Goal: Complete application form: Complete application form

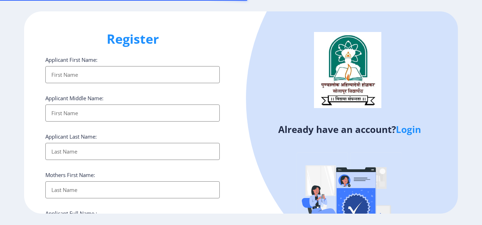
select select
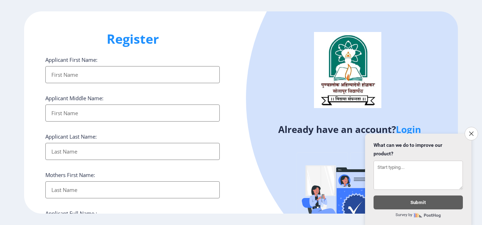
click at [141, 67] on input "Applicant First Name:" at bounding box center [132, 74] width 174 height 17
click at [472, 127] on button "Close survey" at bounding box center [471, 133] width 15 height 15
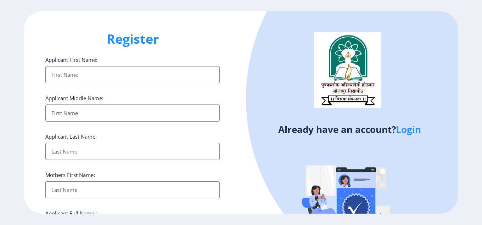
scroll to position [0, 0]
click at [138, 76] on input "Applicant First Name:" at bounding box center [132, 74] width 174 height 17
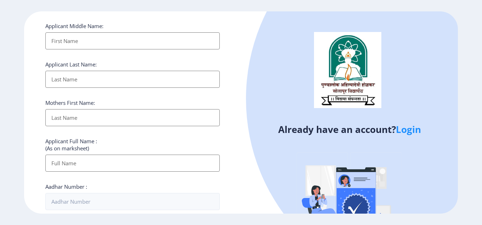
scroll to position [0, 0]
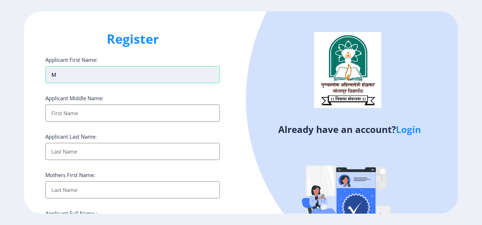
click at [111, 78] on input "M" at bounding box center [132, 74] width 174 height 17
click at [74, 113] on input "Applicant First Name:" at bounding box center [132, 112] width 174 height 17
click at [89, 76] on input "[PERSON_NAME]" at bounding box center [132, 74] width 174 height 17
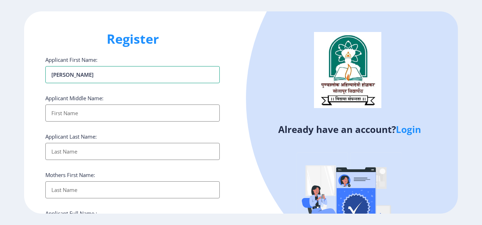
type input "[PERSON_NAME]"
click at [63, 153] on input "Applicant First Name:" at bounding box center [132, 151] width 174 height 17
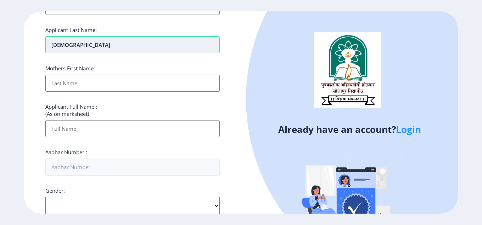
scroll to position [111, 0]
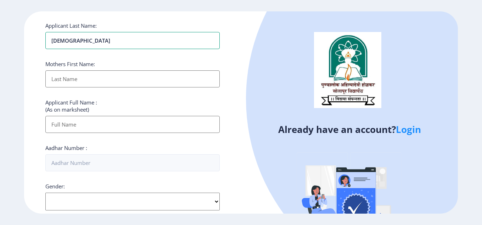
type input "[DEMOGRAPHIC_DATA]"
click at [81, 76] on input "Applicant First Name:" at bounding box center [132, 78] width 174 height 17
type input "[PERSON_NAME]"
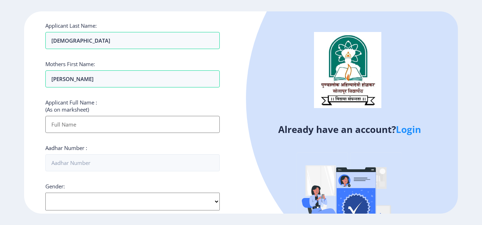
click at [90, 128] on input "Applicant First Name:" at bounding box center [132, 124] width 174 height 17
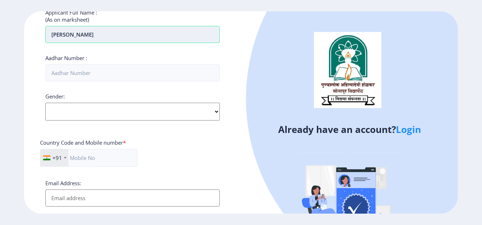
scroll to position [201, 0]
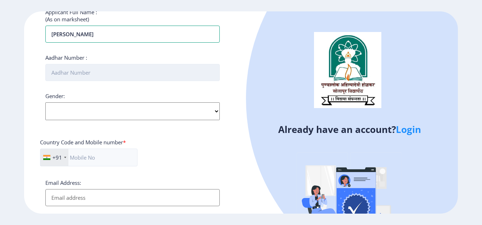
type input "[PERSON_NAME]"
click at [80, 67] on input "Aadhar Number :" at bounding box center [132, 72] width 174 height 17
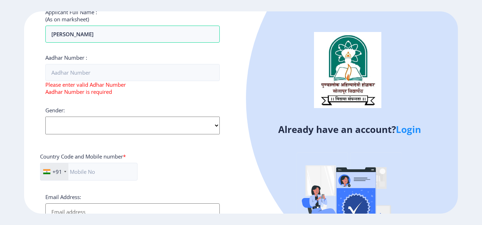
click at [76, 113] on div "Gender: Select Gender [DEMOGRAPHIC_DATA] [DEMOGRAPHIC_DATA] Other" at bounding box center [132, 120] width 174 height 28
select select "[DEMOGRAPHIC_DATA]"
click at [45, 116] on select "Select Gender [DEMOGRAPHIC_DATA] [DEMOGRAPHIC_DATA] Other" at bounding box center [132, 125] width 174 height 18
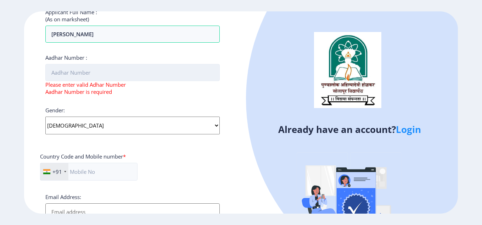
click at [114, 70] on input "Aadhar Number :" at bounding box center [132, 72] width 174 height 17
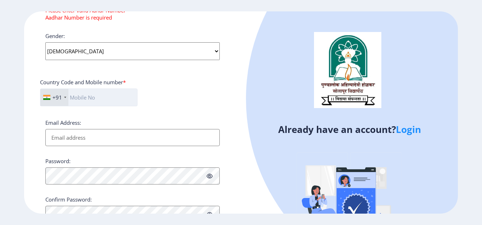
scroll to position [275, 0]
click at [102, 94] on input "text" at bounding box center [89, 97] width 98 height 18
type input "9425880626"
click at [75, 54] on select "Select Gender [DEMOGRAPHIC_DATA] [DEMOGRAPHIC_DATA] Other" at bounding box center [132, 51] width 174 height 18
click at [45, 42] on select "Select Gender [DEMOGRAPHIC_DATA] [DEMOGRAPHIC_DATA] Other" at bounding box center [132, 51] width 174 height 18
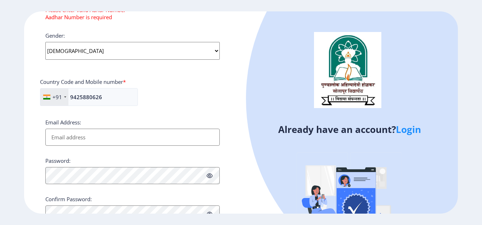
click at [142, 134] on input "Email Address:" at bounding box center [132, 136] width 174 height 17
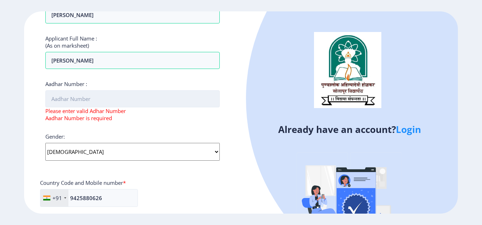
scroll to position [183, 0]
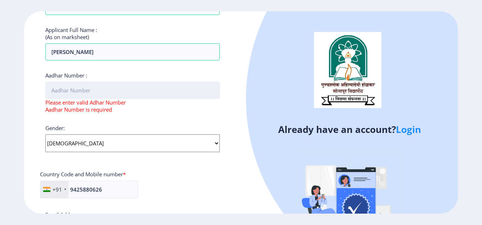
click at [125, 86] on input "Aadhar Number :" at bounding box center [132, 90] width 174 height 17
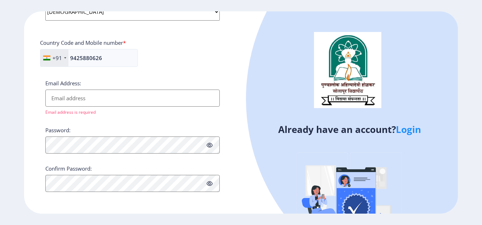
scroll to position [300, 0]
type input "709830751084"
click at [109, 97] on input "Email Address:" at bounding box center [132, 98] width 174 height 17
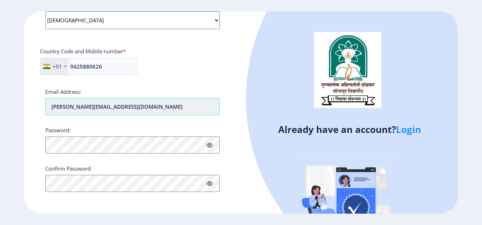
scroll to position [292, 0]
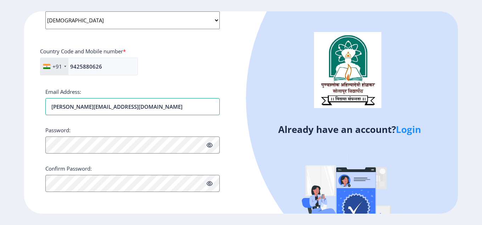
type input "[PERSON_NAME][EMAIL_ADDRESS][DOMAIN_NAME]"
click at [207, 146] on icon at bounding box center [210, 144] width 6 height 5
click at [207, 144] on icon at bounding box center [210, 144] width 6 height 5
click at [208, 145] on icon at bounding box center [210, 144] width 6 height 5
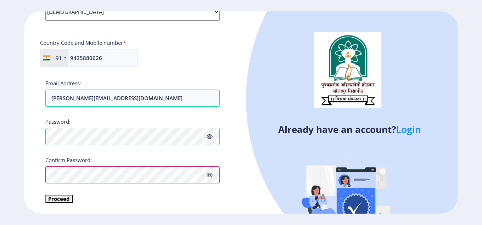
scroll to position [300, 0]
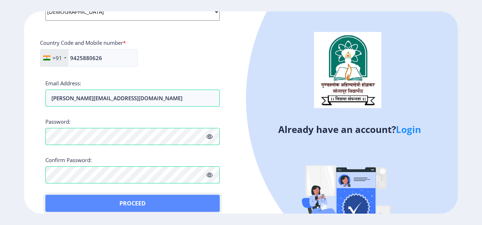
click at [61, 199] on button "Proceed" at bounding box center [132, 202] width 174 height 17
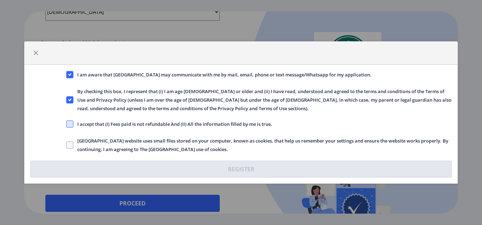
click at [67, 124] on span at bounding box center [69, 123] width 7 height 7
click at [67, 124] on input "I accept that (I) Fees paid is not refundable And (II) All the information fill…" at bounding box center [66, 124] width 0 height 0
checkbox input "true"
click at [71, 142] on span at bounding box center [69, 144] width 7 height 7
click at [67, 145] on input "[GEOGRAPHIC_DATA] website uses small files stored on your computer, known as co…" at bounding box center [66, 145] width 0 height 0
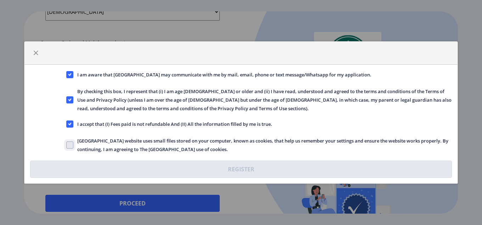
checkbox input "true"
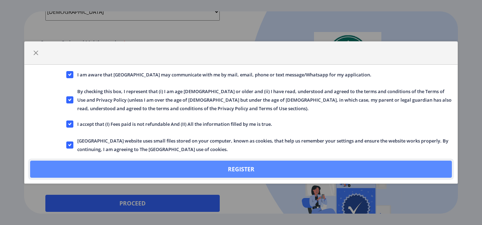
click at [122, 165] on button "Register" at bounding box center [241, 168] width 422 height 17
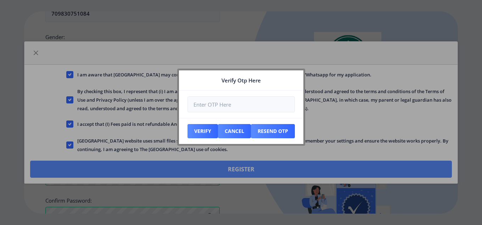
scroll to position [340, 0]
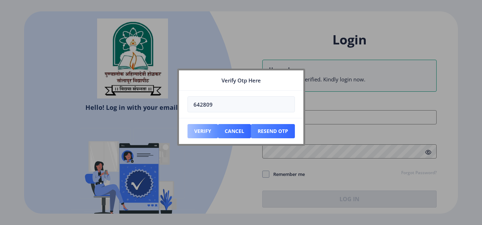
type input "642809"
click at [201, 131] on button "Verify" at bounding box center [203, 131] width 31 height 14
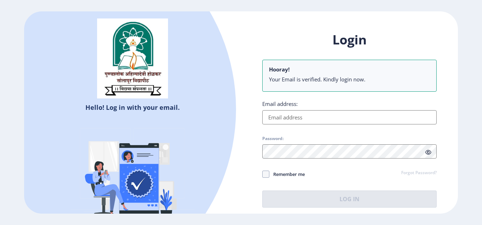
click at [281, 119] on input "Email address:" at bounding box center [349, 117] width 174 height 14
type input "[PERSON_NAME][EMAIL_ADDRESS][DOMAIN_NAME]"
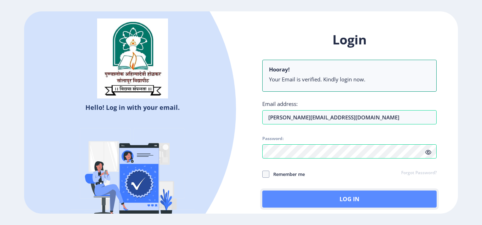
click at [294, 196] on button "Log In" at bounding box center [349, 198] width 174 height 17
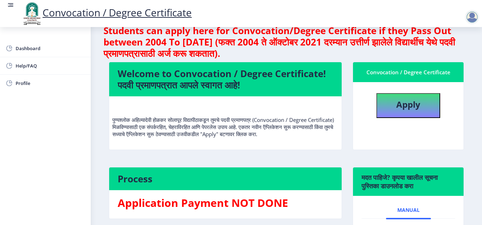
scroll to position [15, 0]
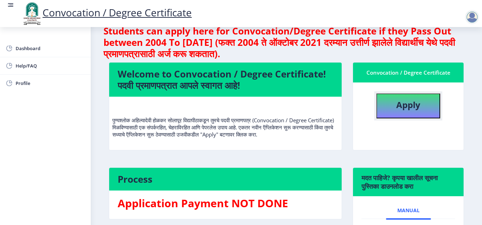
click at [400, 105] on b "Apply" at bounding box center [409, 105] width 24 height 12
select select
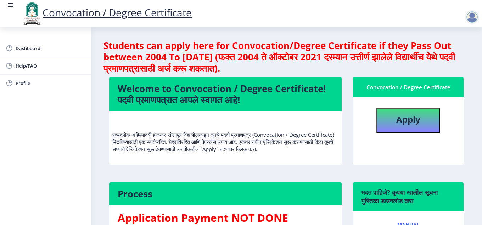
click at [102, 85] on nb-layout-column "Students can apply here for Convocation/Degree Certificate if they Pass Out bet…" at bounding box center [287, 174] width 392 height 295
click at [416, 113] on b "Apply" at bounding box center [409, 119] width 24 height 12
select select
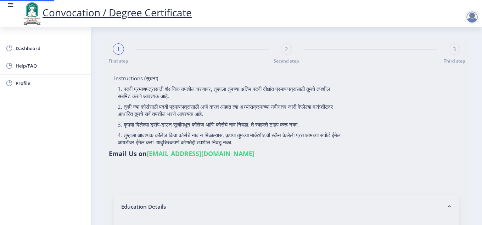
type input "[PERSON_NAME]"
